Goal: Entertainment & Leisure: Browse casually

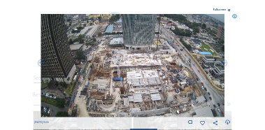
scroll to position [111, 0]
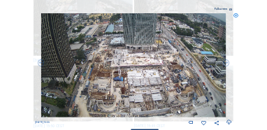
click at [235, 15] on icon at bounding box center [235, 15] width 5 height 5
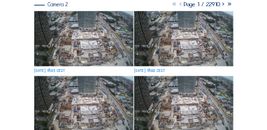
scroll to position [112, 0]
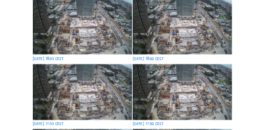
click at [106, 35] on img at bounding box center [82, 26] width 98 height 55
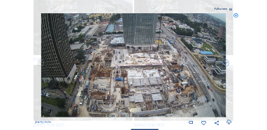
click at [230, 122] on icon at bounding box center [230, 122] width 6 height 7
click at [242, 92] on div "Scroll to travel through time | Press 'Alt' Button + Scroll to Zoom | Click and…" at bounding box center [133, 65] width 267 height 130
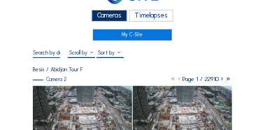
scroll to position [84, 0]
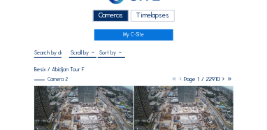
scroll to position [70, 0]
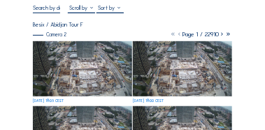
click at [90, 76] on img at bounding box center [82, 68] width 98 height 55
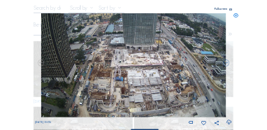
click at [230, 122] on icon at bounding box center [230, 122] width 6 height 7
